Goal: Answer question/provide support

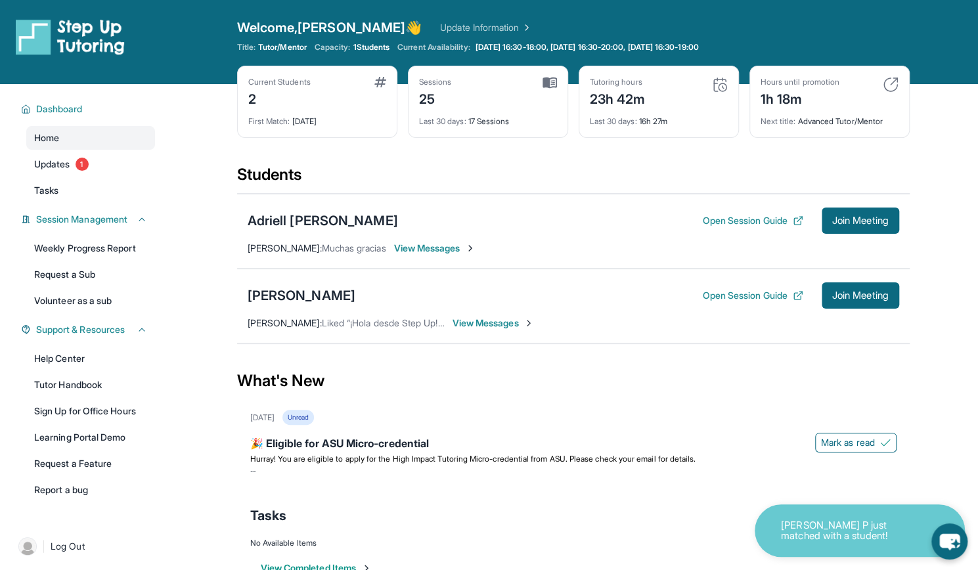
click at [359, 46] on span "1 Students" at bounding box center [371, 47] width 37 height 11
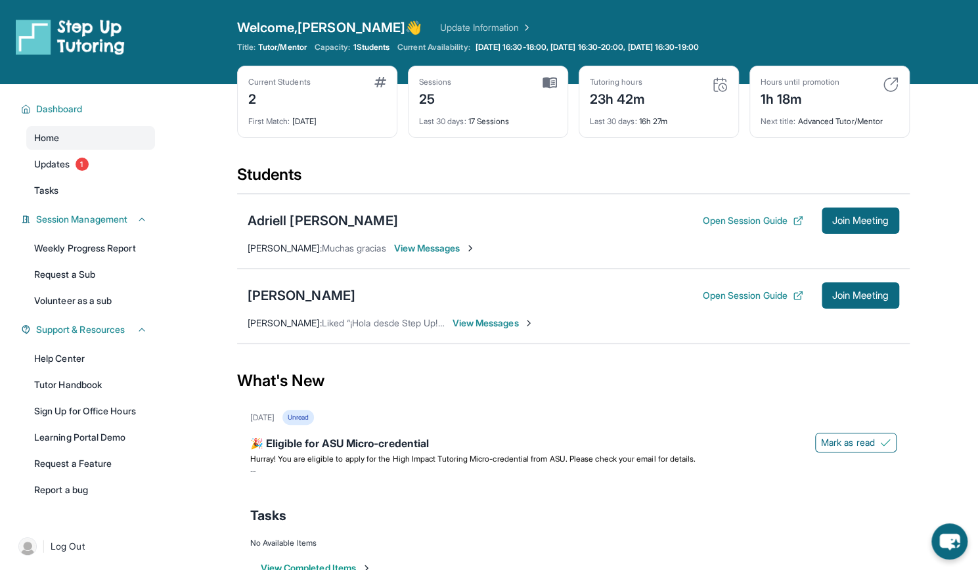
click at [481, 319] on span "View Messages" at bounding box center [493, 323] width 82 height 13
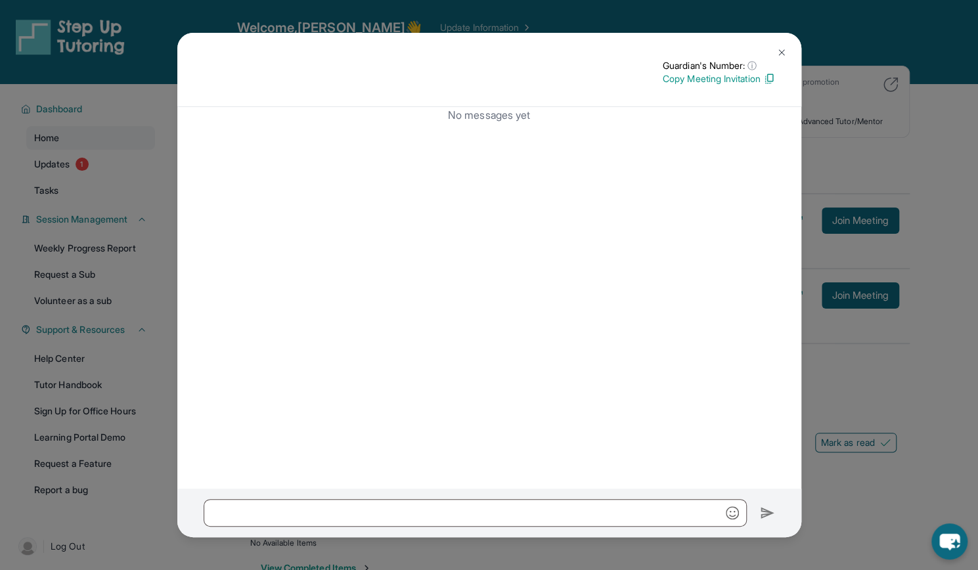
click at [778, 57] on img at bounding box center [781, 52] width 11 height 11
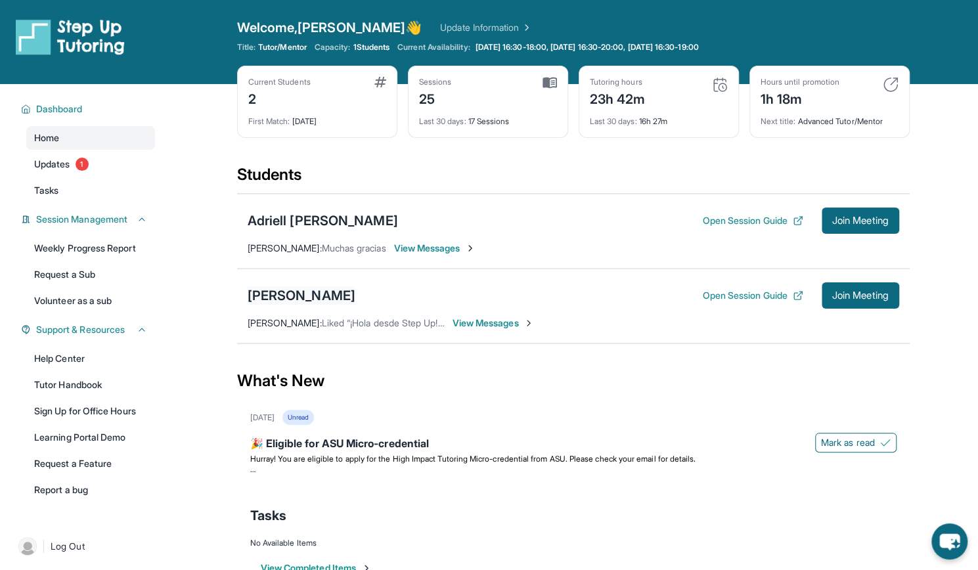
click at [290, 286] on div "[PERSON_NAME]" at bounding box center [302, 295] width 108 height 18
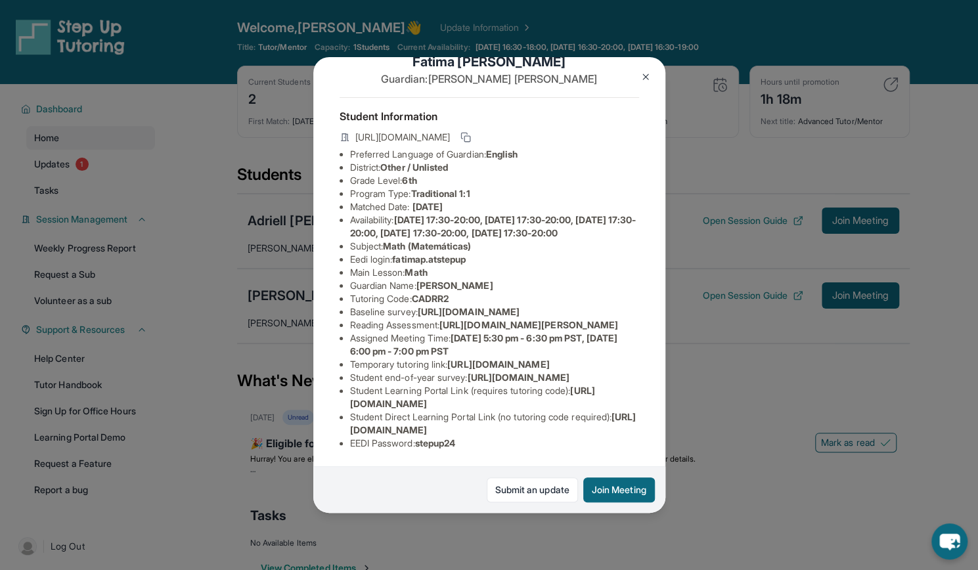
scroll to position [208, 0]
click at [525, 496] on link "Submit an update" at bounding box center [532, 489] width 91 height 25
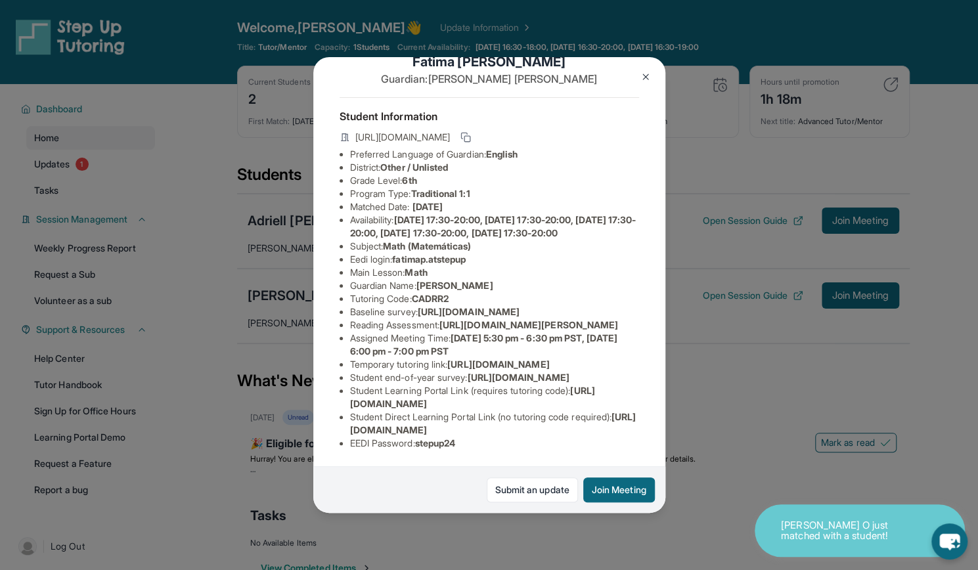
click at [695, 472] on div "[PERSON_NAME] Guardian: [PERSON_NAME] Student Information [URL][DOMAIN_NAME] Pr…" at bounding box center [489, 285] width 978 height 570
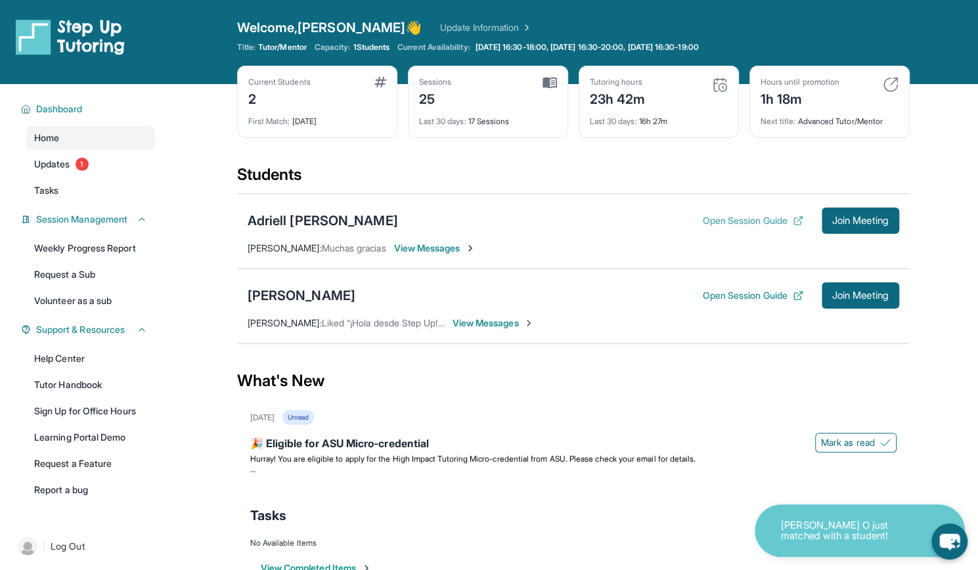
click at [722, 215] on button "Open Session Guide" at bounding box center [752, 220] width 100 height 13
